Goal: Task Accomplishment & Management: Manage account settings

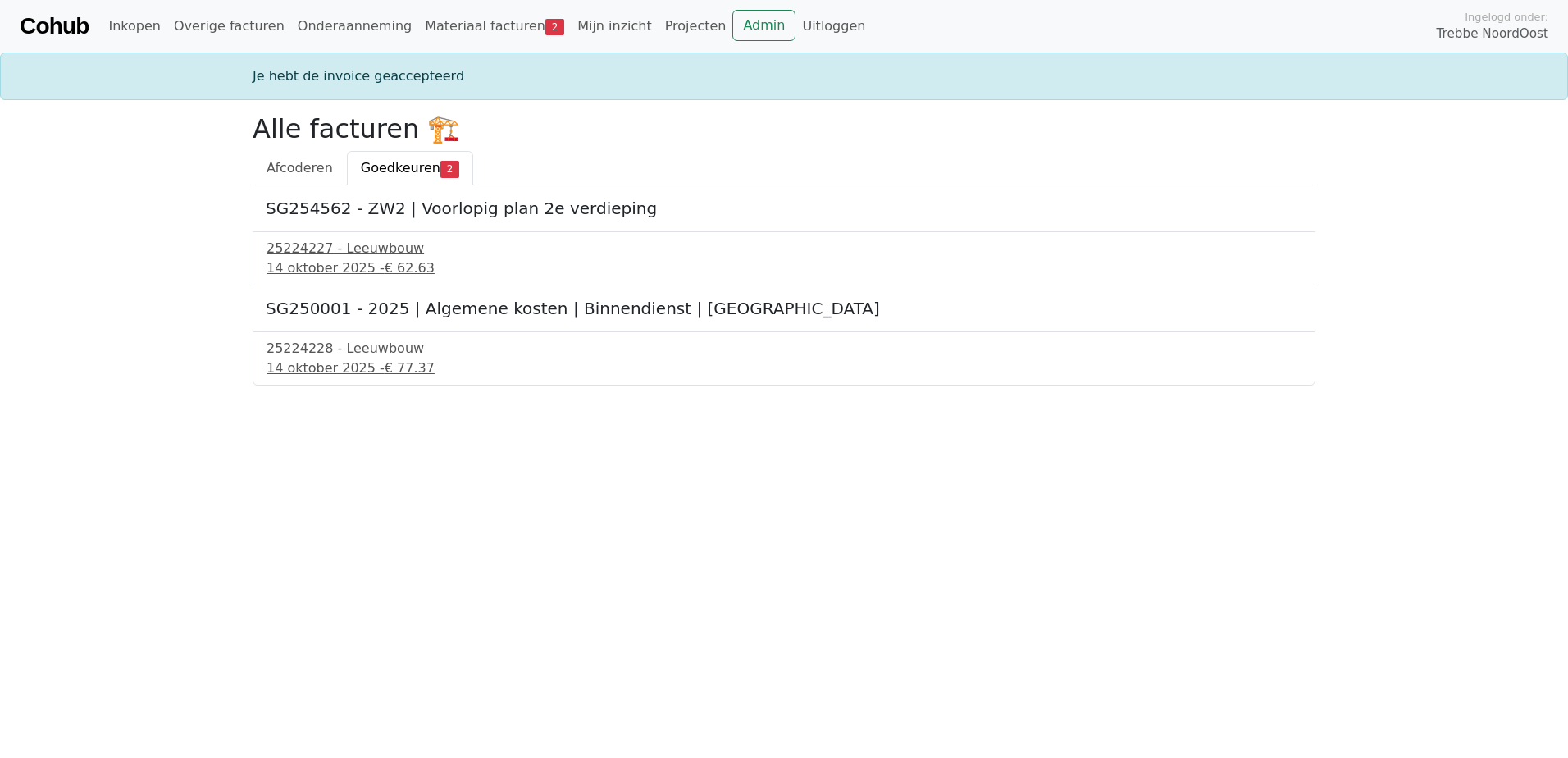
click at [408, 252] on div "25224227 - Leeuwbouw" at bounding box center [784, 248] width 1035 height 19
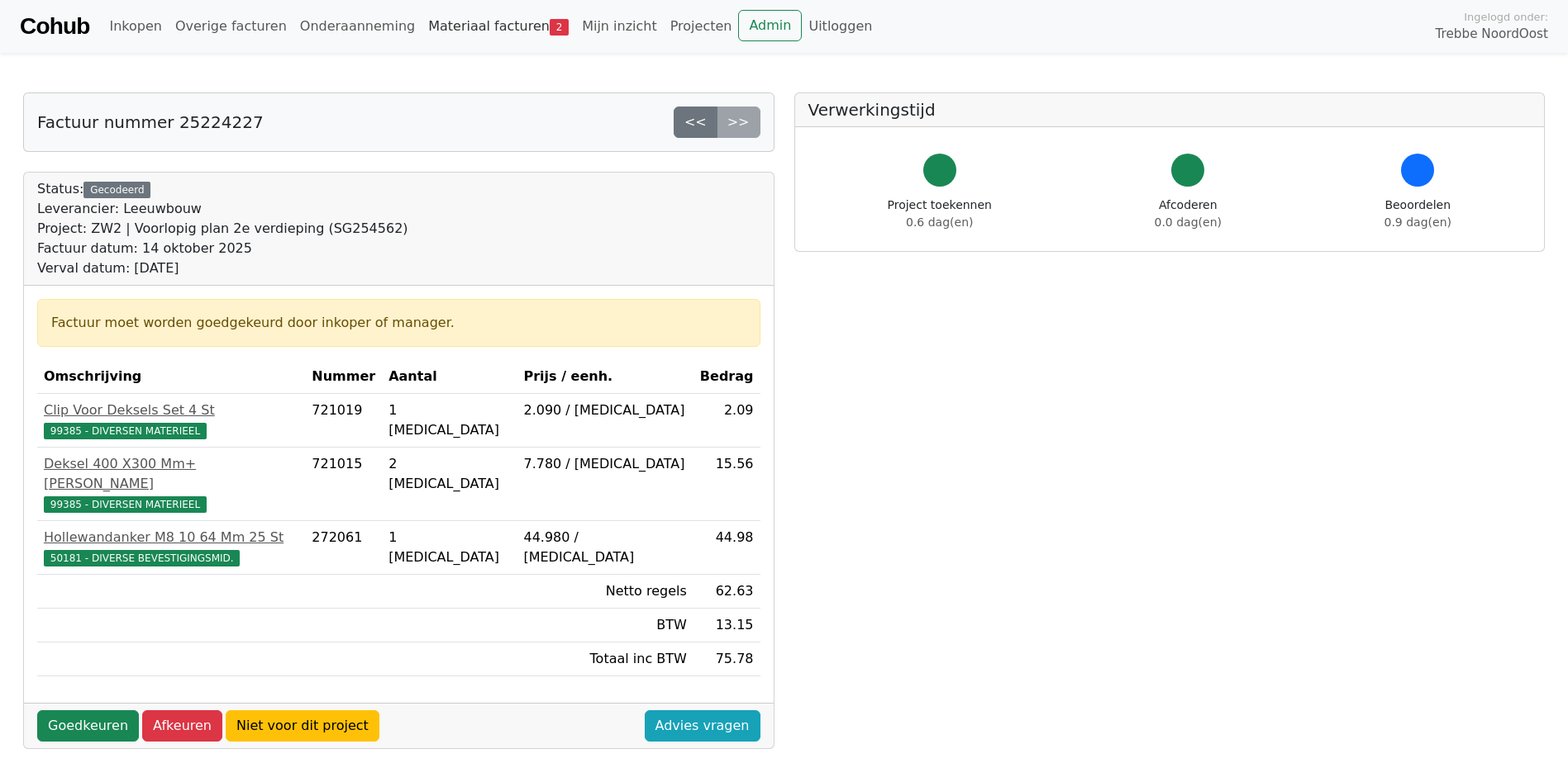
click at [461, 25] on link "Materiaal facturen 2" at bounding box center [498, 26] width 154 height 33
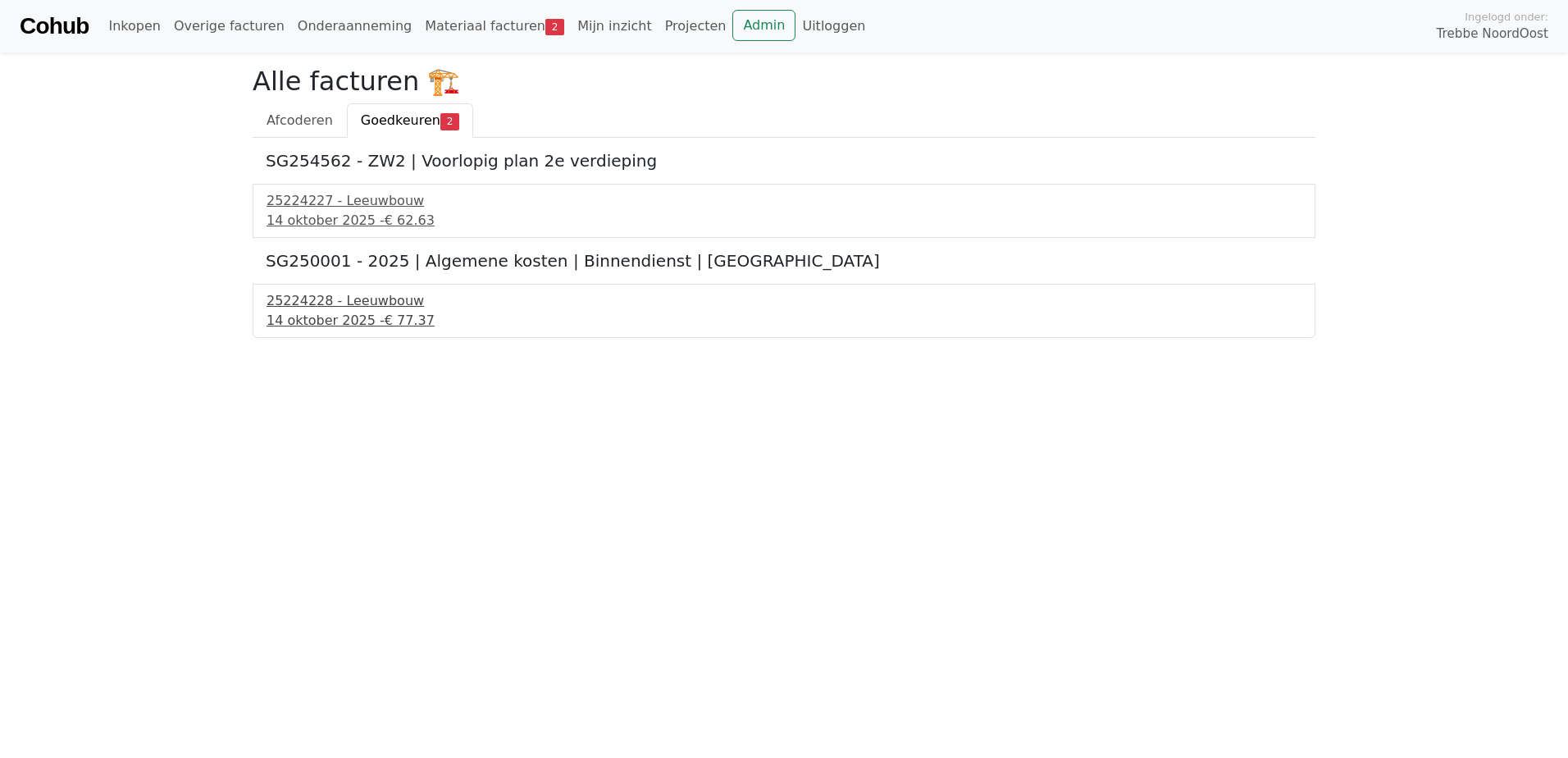
click at [375, 304] on div "25224228 - Leeuwbouw" at bounding box center [784, 301] width 1035 height 19
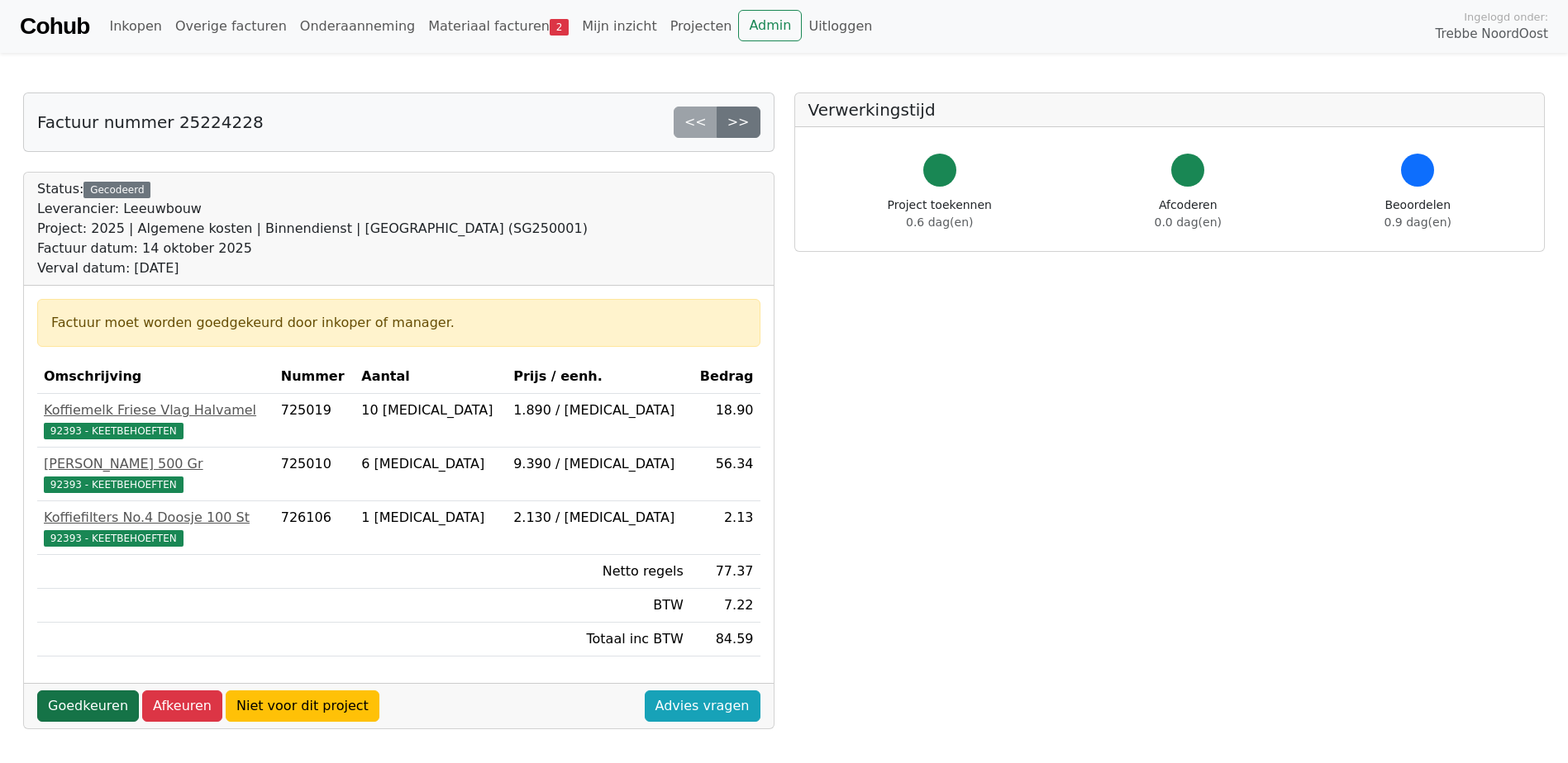
click at [91, 704] on link "Goedkeuren" at bounding box center [88, 707] width 102 height 32
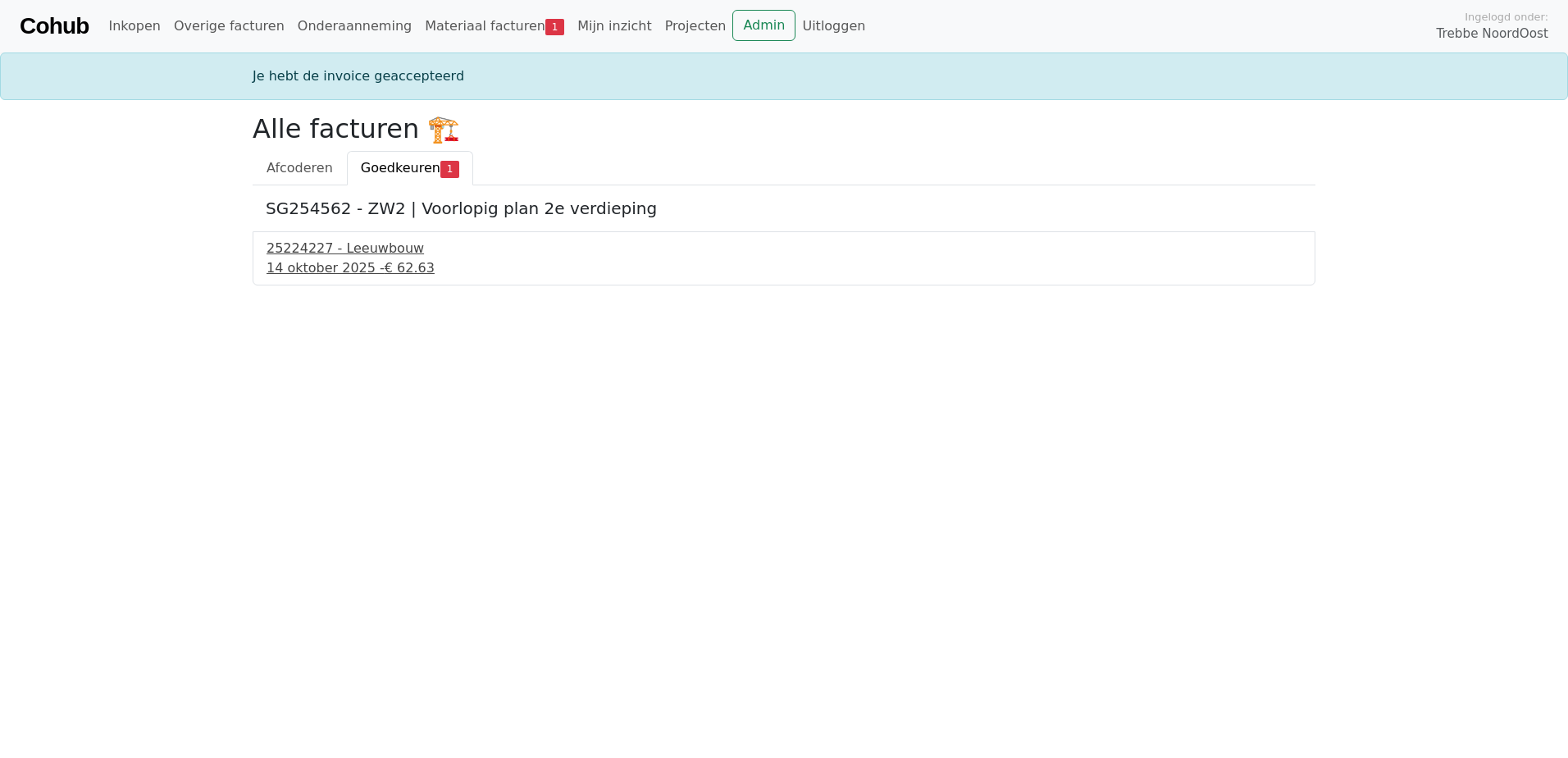
click at [346, 259] on link "25224227 - Leeuwbouw 14 oktober 2025 - € 62.63" at bounding box center [784, 258] width 1035 height 39
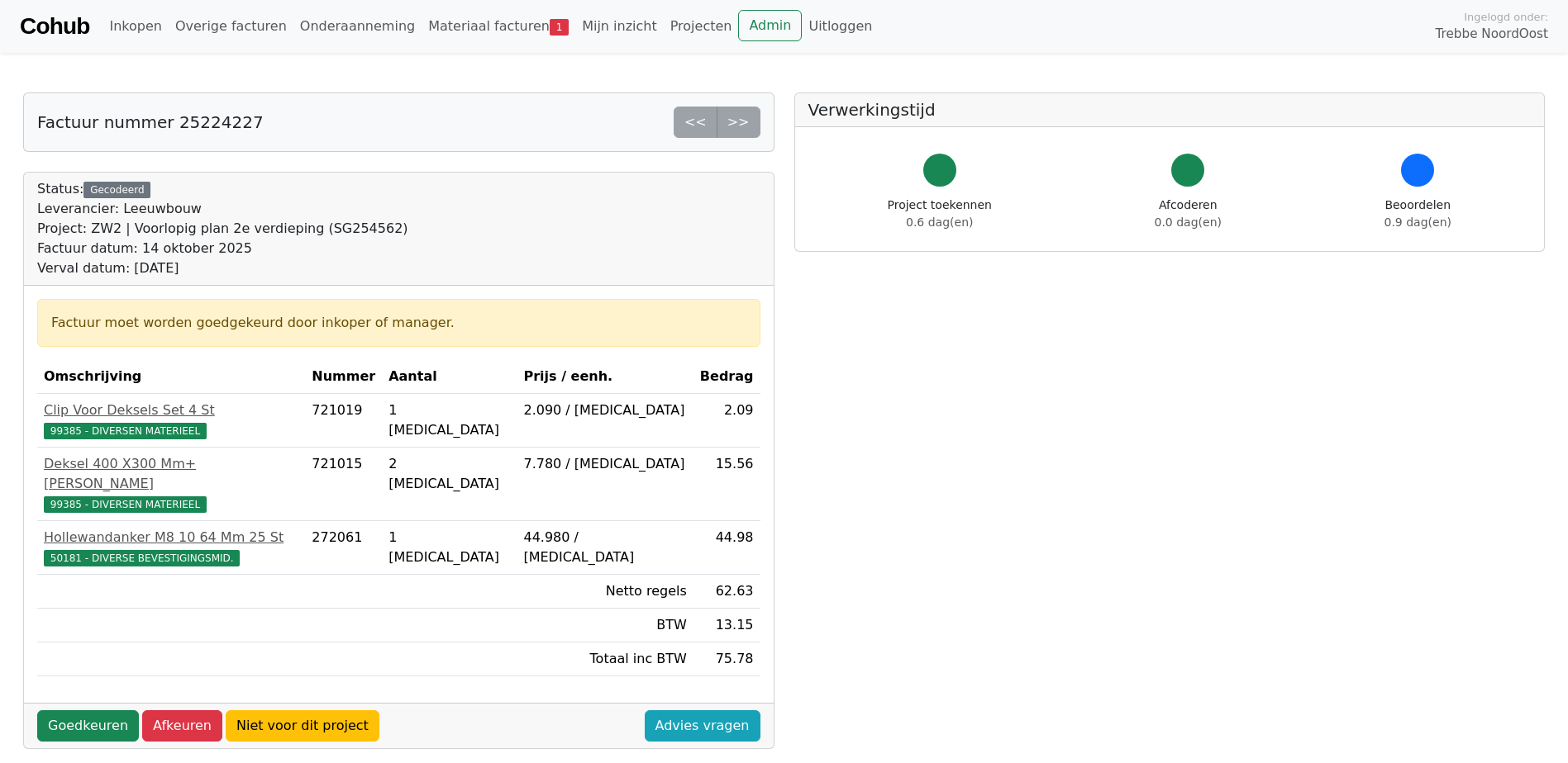
click at [789, 72] on body "Cohub Inkopen Overige facturen Onderaanneming Materiaal facturen 1 Mijn inzicht…" at bounding box center [784, 593] width 1568 height 1186
